Goal: Communication & Community: Share content

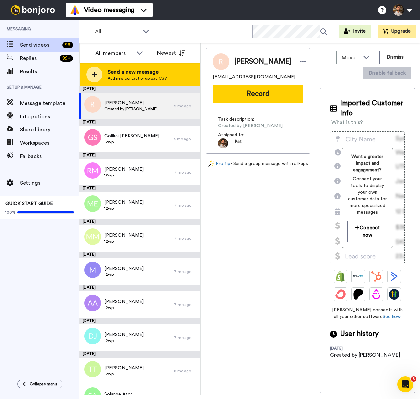
click at [120, 75] on span "Send a new message" at bounding box center [137, 72] width 59 height 8
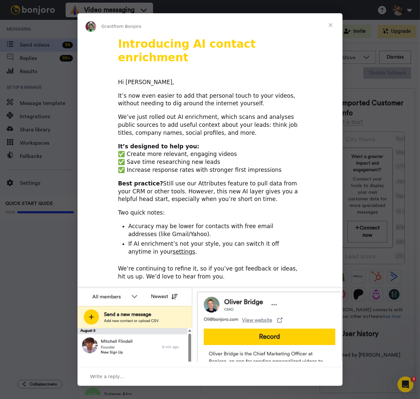
click at [327, 23] on span "Close" at bounding box center [331, 25] width 24 height 24
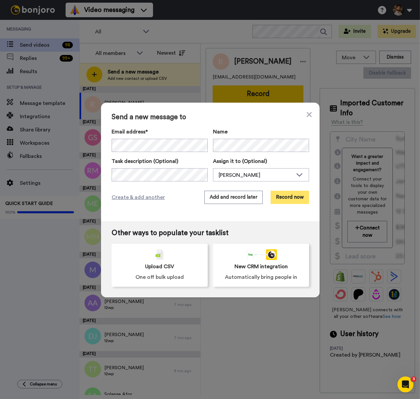
click at [296, 195] on button "Record now" at bounding box center [290, 197] width 38 height 13
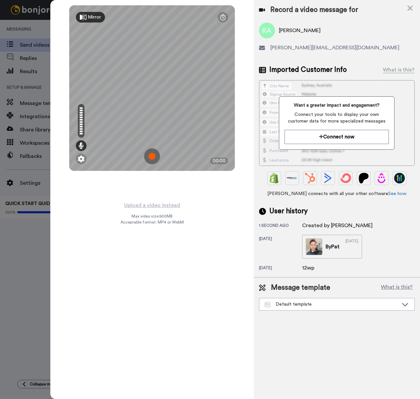
click at [153, 158] on img at bounding box center [152, 156] width 16 height 16
click at [150, 154] on img at bounding box center [152, 156] width 16 height 16
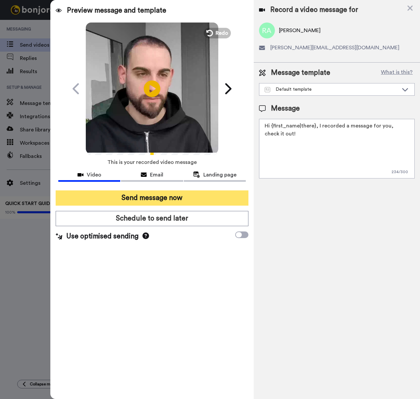
click at [199, 197] on button "Send message now" at bounding box center [152, 198] width 193 height 15
